Goal: Use online tool/utility: Use online tool/utility

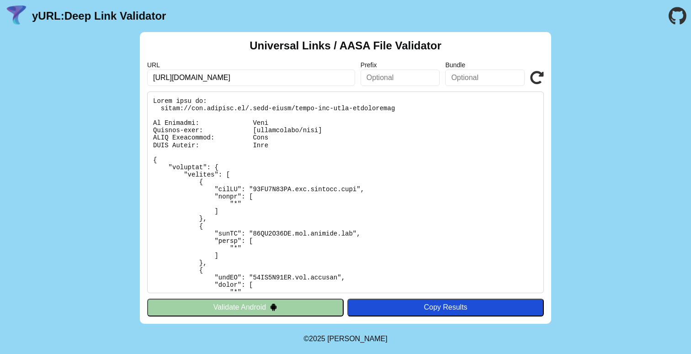
click at [271, 83] on input "[URL][DOMAIN_NAME]" at bounding box center [251, 77] width 208 height 16
click at [416, 77] on input "text" at bounding box center [401, 77] width 80 height 16
click at [454, 76] on input "text" at bounding box center [485, 77] width 80 height 16
click at [429, 74] on input "text" at bounding box center [401, 77] width 80 height 16
click at [310, 304] on button "Validate Android" at bounding box center [245, 306] width 197 height 17
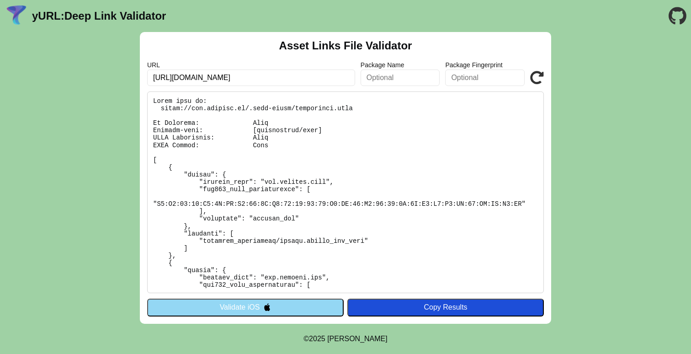
scroll to position [11, 0]
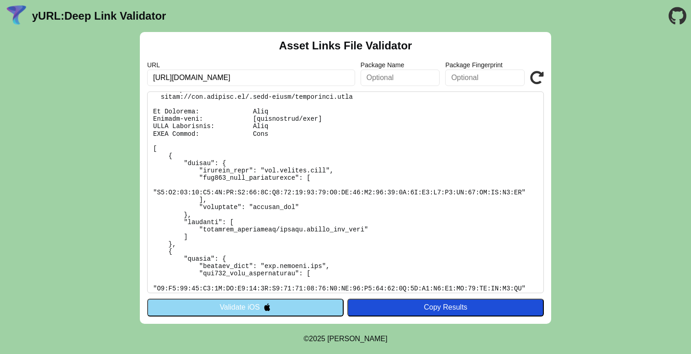
click at [282, 310] on button "Validate iOS" at bounding box center [245, 306] width 197 height 17
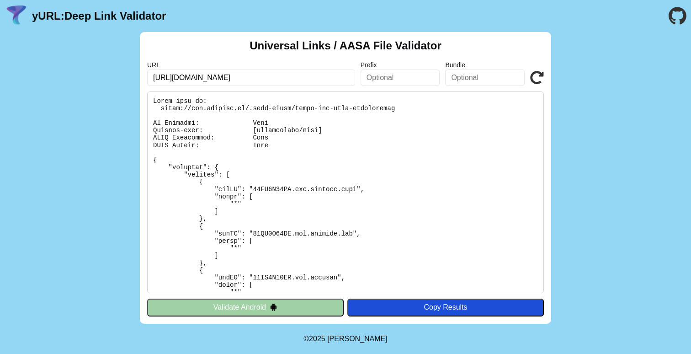
scroll to position [274, 0]
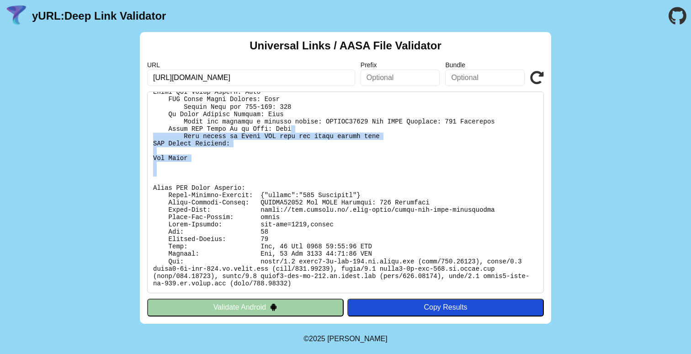
drag, startPoint x: 353, startPoint y: 136, endPoint x: 357, endPoint y: 201, distance: 65.1
click at [357, 199] on pre at bounding box center [345, 192] width 397 height 202
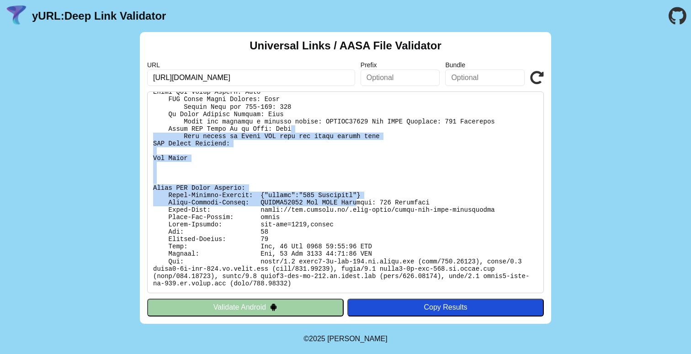
click at [357, 201] on pre at bounding box center [345, 192] width 397 height 202
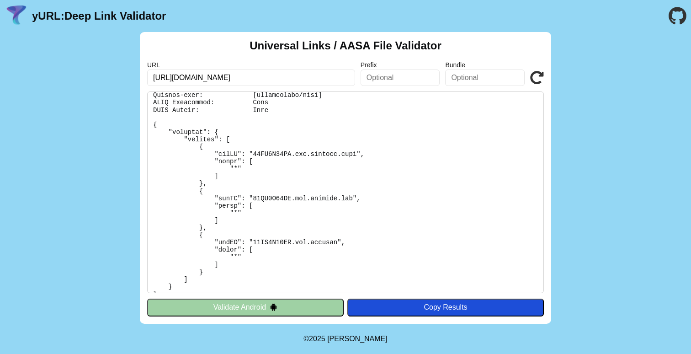
scroll to position [0, 0]
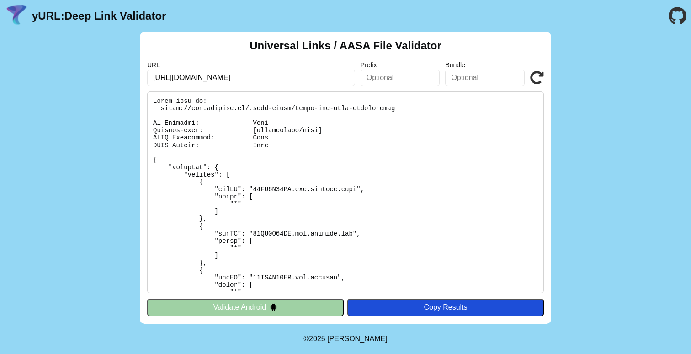
click at [278, 305] on button "Validate Android" at bounding box center [245, 306] width 197 height 17
click at [266, 308] on button "Validate Android" at bounding box center [245, 306] width 197 height 17
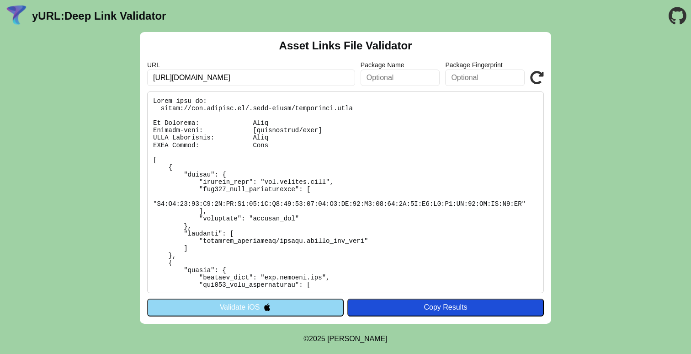
click at [265, 307] on img at bounding box center [267, 307] width 8 height 8
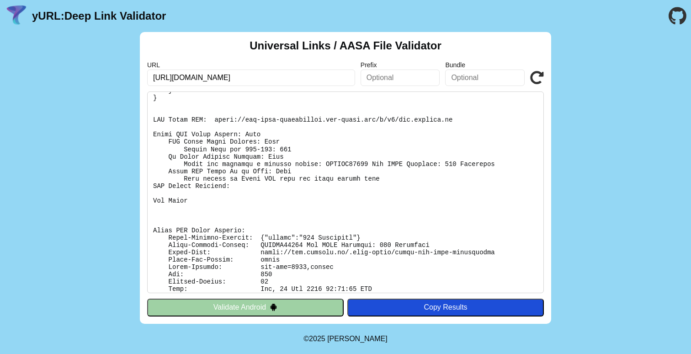
scroll to position [228, 0]
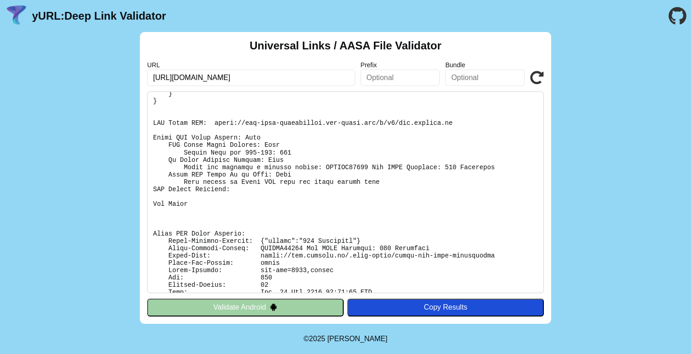
click at [251, 310] on button "Validate Android" at bounding box center [245, 306] width 197 height 17
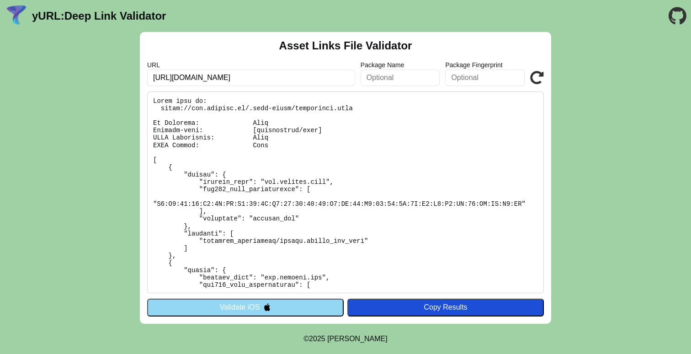
click at [256, 309] on button "Validate iOS" at bounding box center [245, 306] width 197 height 17
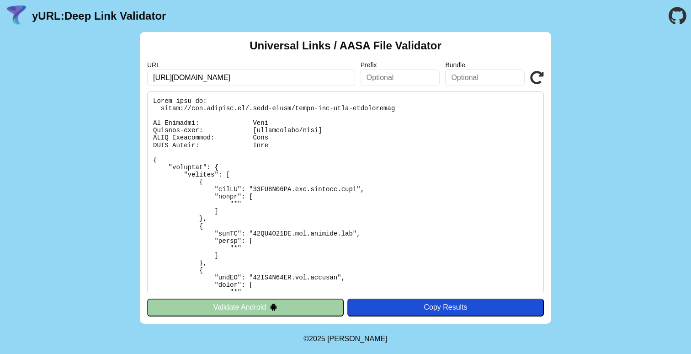
click at [367, 206] on pre at bounding box center [345, 192] width 397 height 202
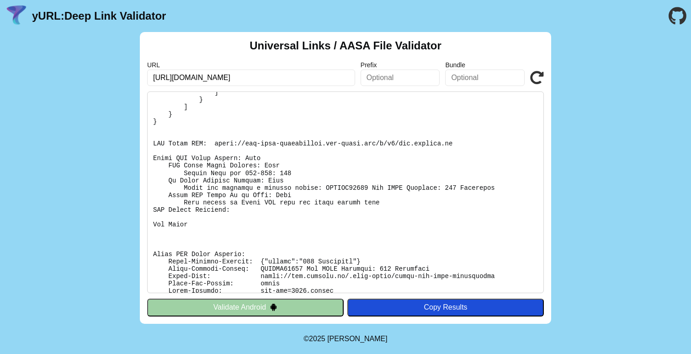
scroll to position [202, 0]
